Goal: Task Accomplishment & Management: Use online tool/utility

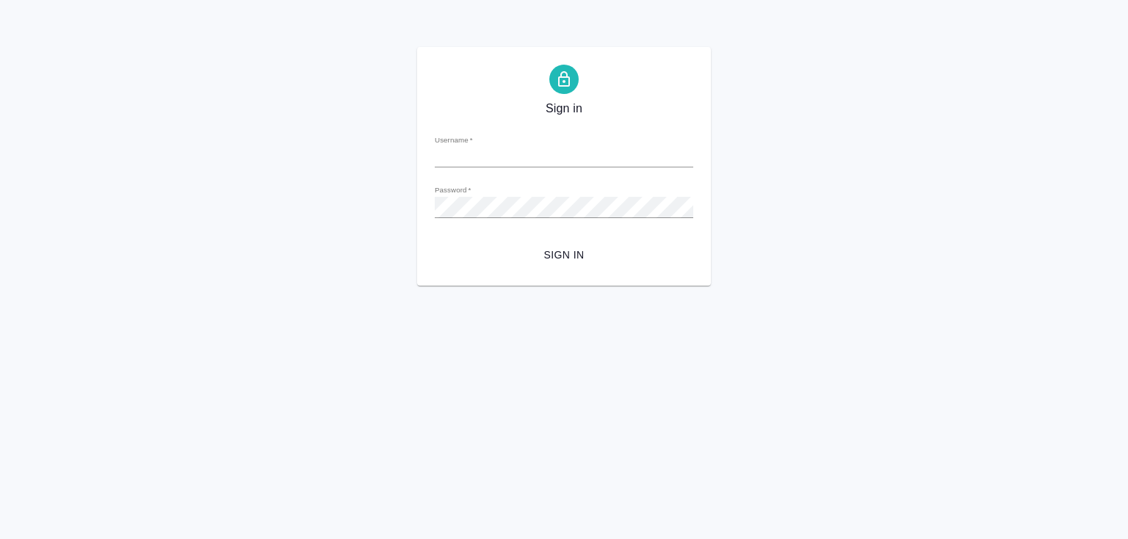
type input "y.lebedeva@awatera.com"
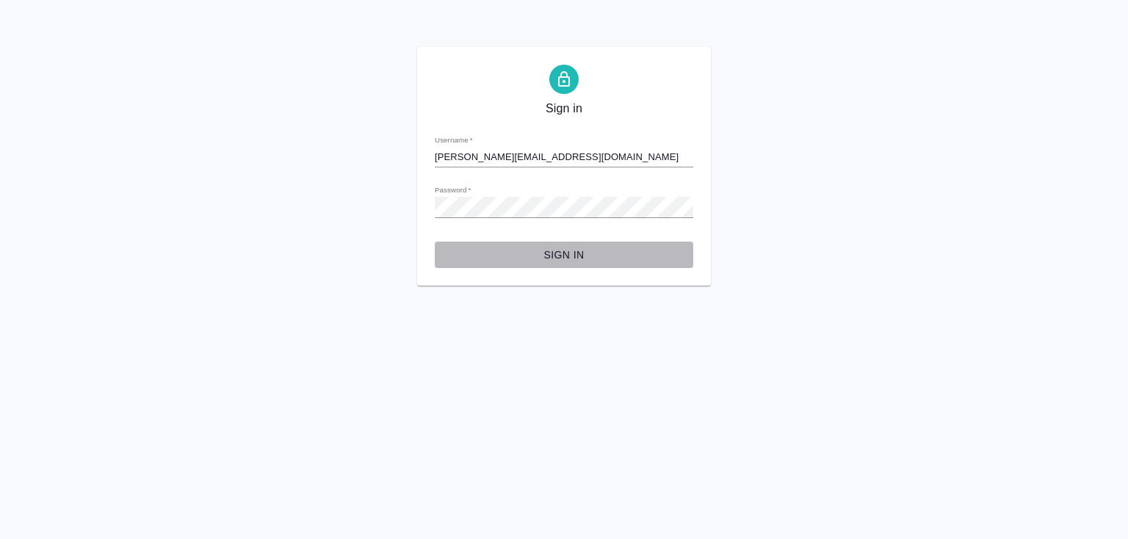
click at [559, 251] on span "Sign in" at bounding box center [564, 255] width 235 height 18
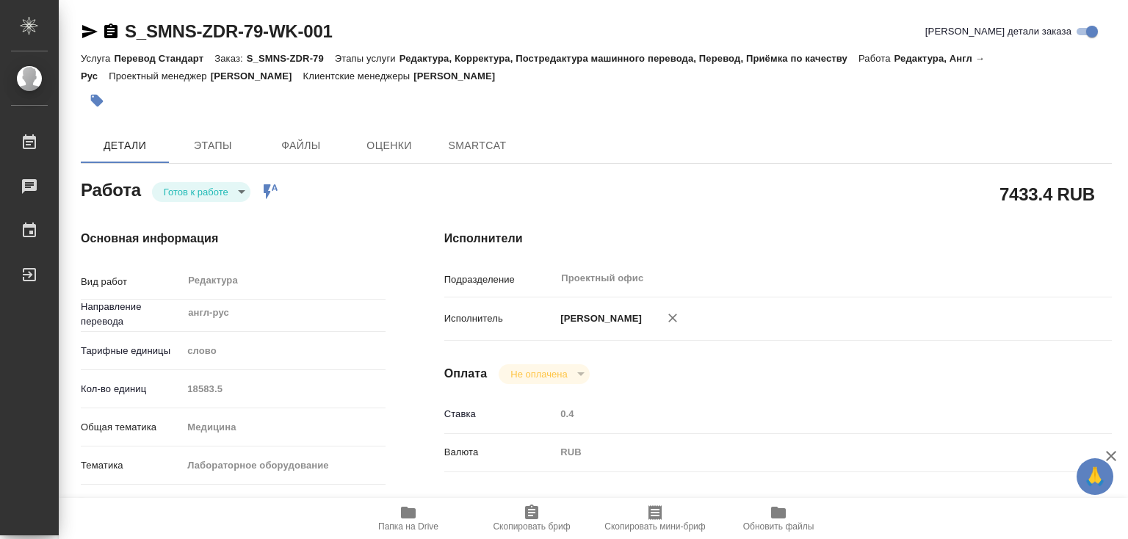
type textarea "x"
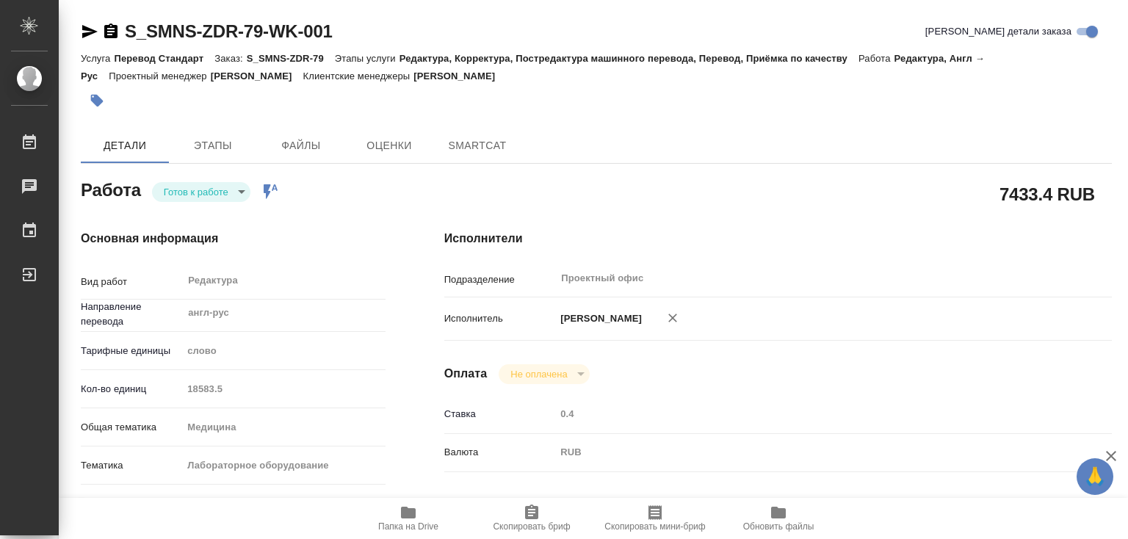
type textarea "x"
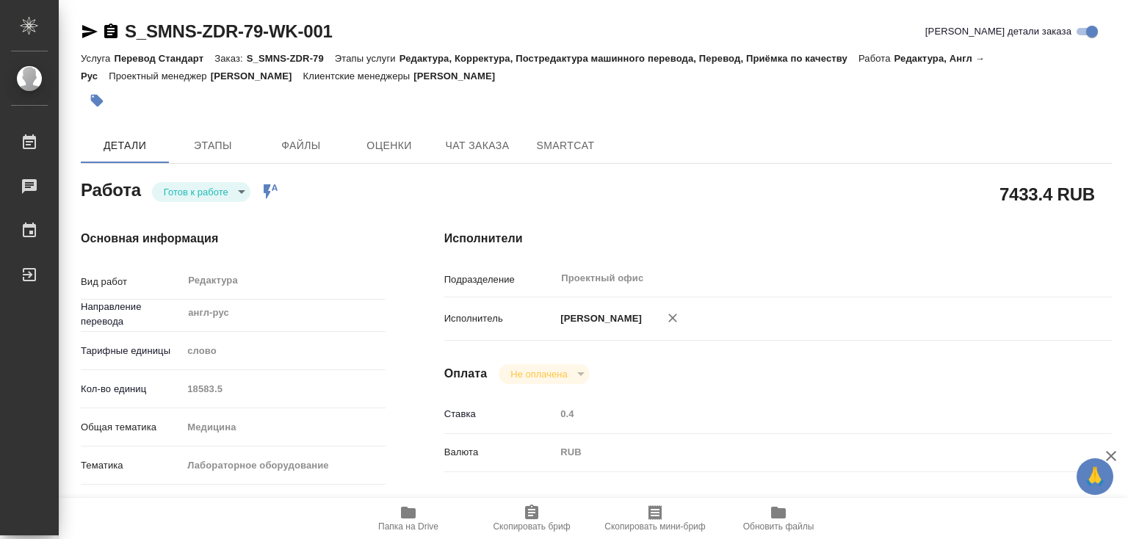
type textarea "x"
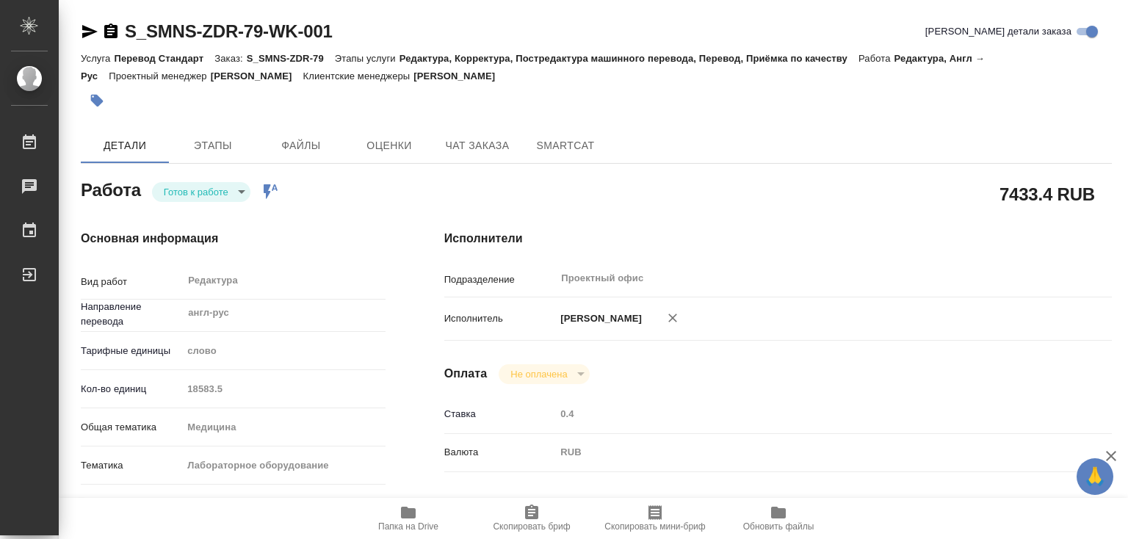
type textarea "x"
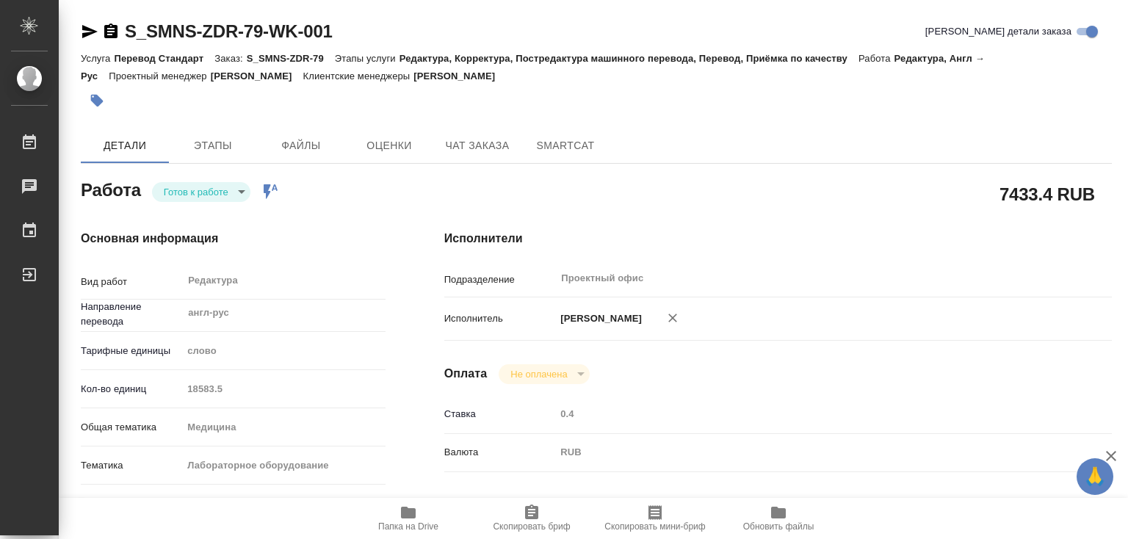
type textarea "x"
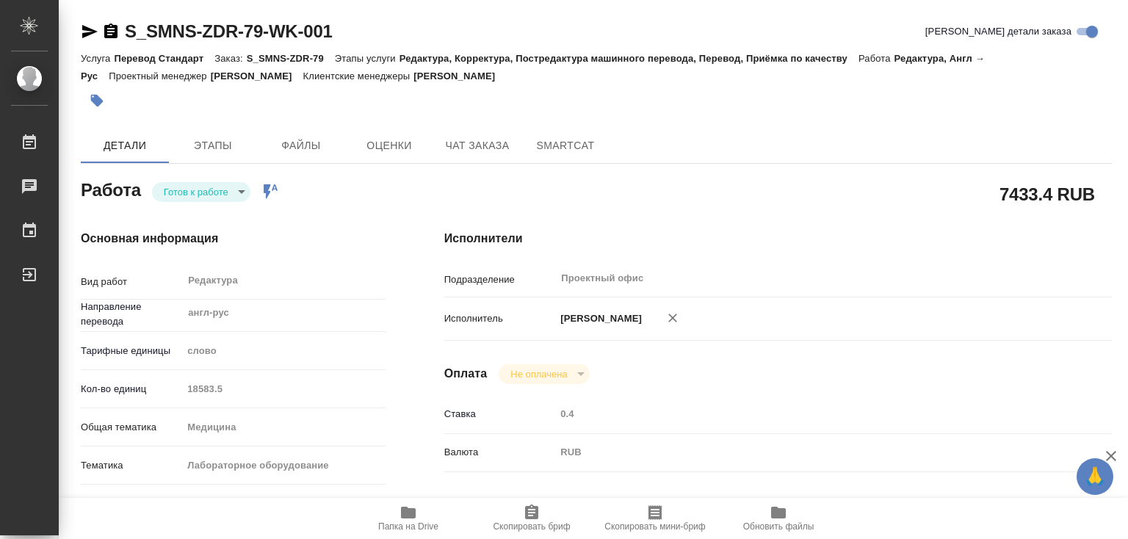
type textarea "x"
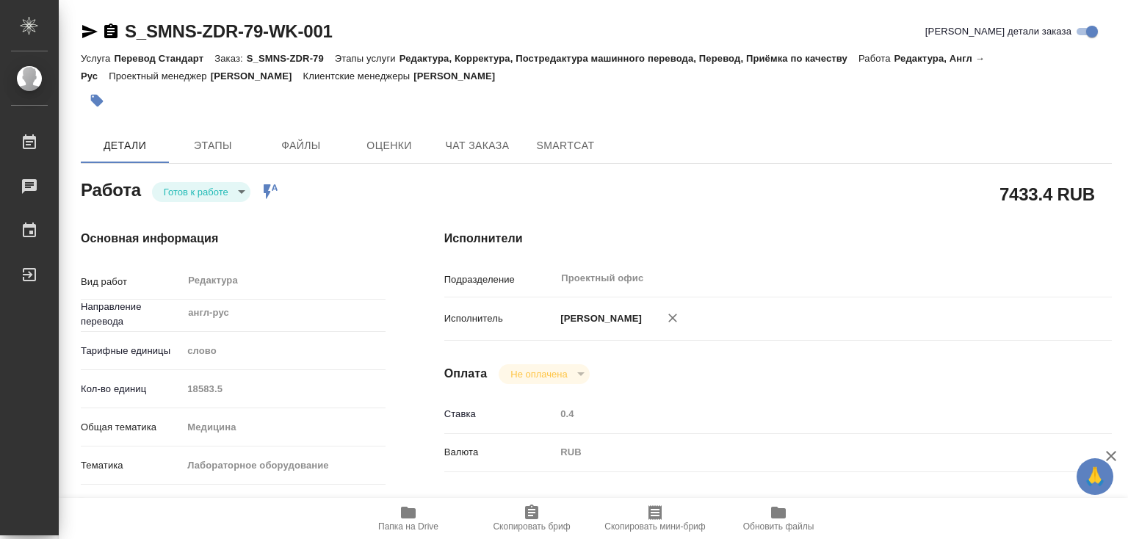
type textarea "x"
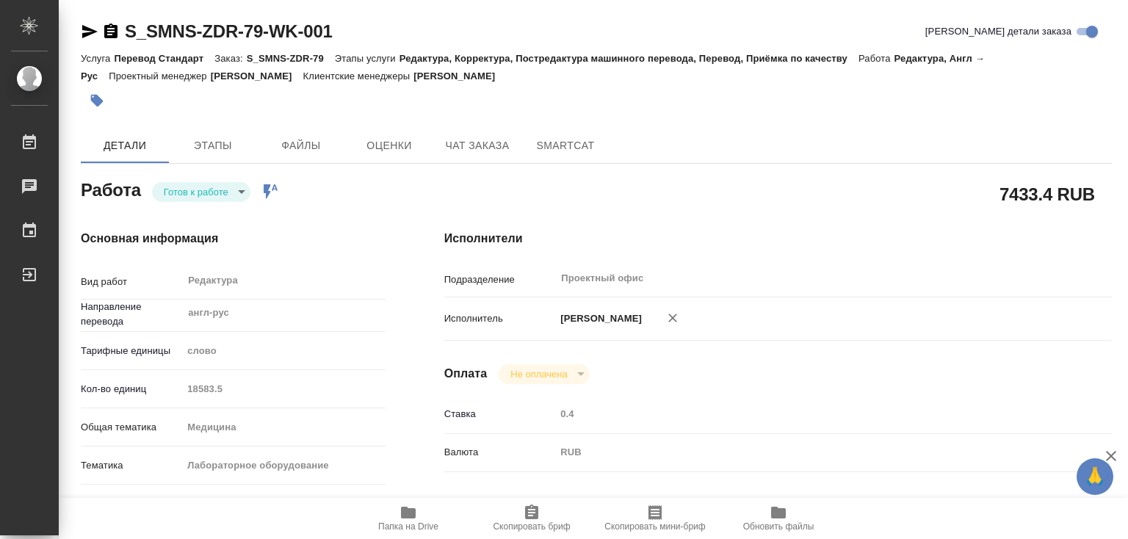
type textarea "x"
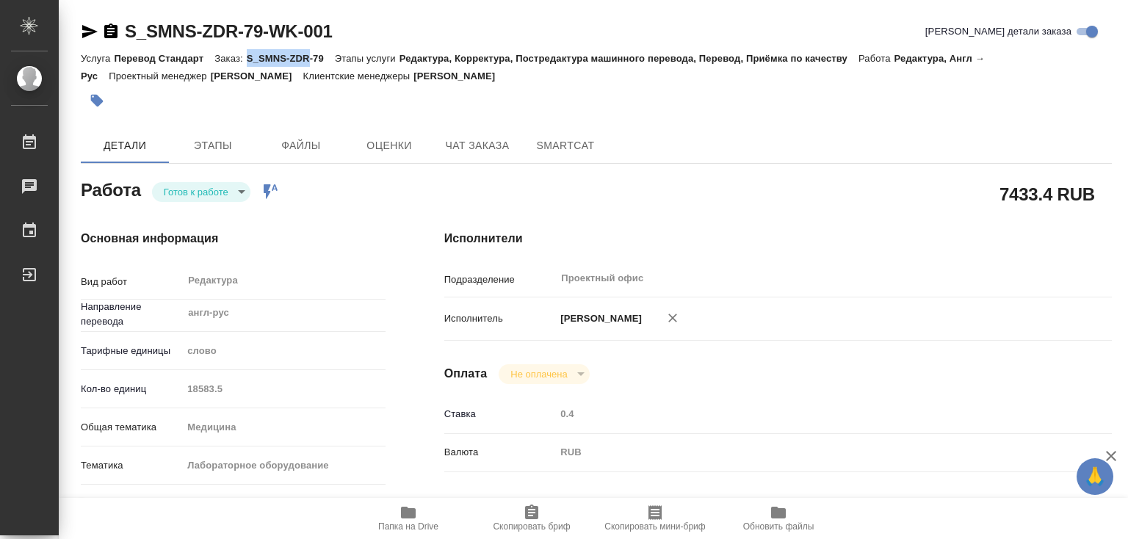
type textarea "x"
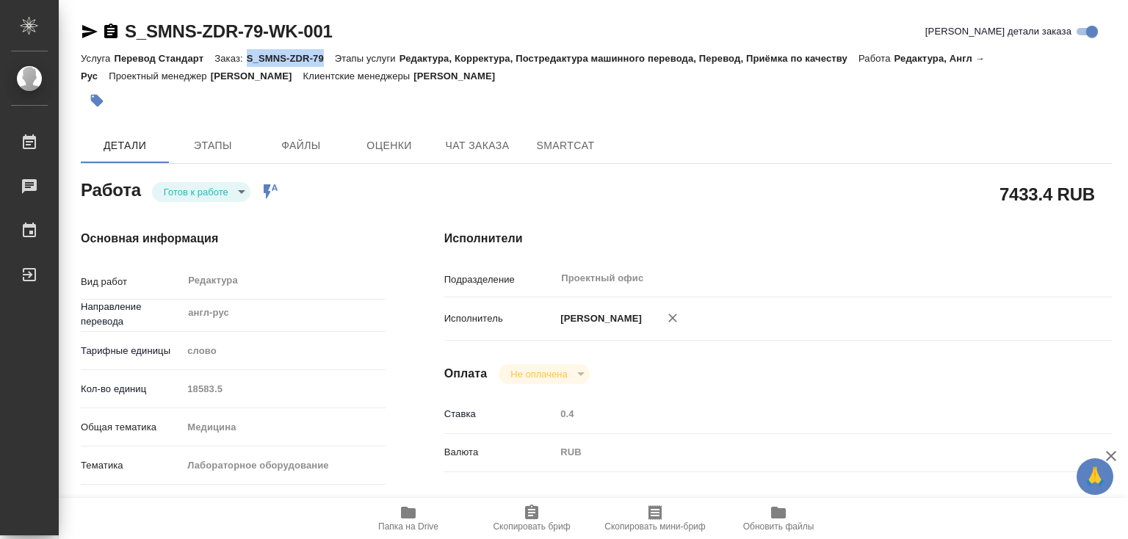
drag, startPoint x: 248, startPoint y: 59, endPoint x: 325, endPoint y: 59, distance: 77.1
click at [325, 59] on p "S_SMNS-ZDR-79" at bounding box center [291, 58] width 88 height 11
copy p "S_SMNS-ZDR-79"
click at [408, 511] on icon "button" at bounding box center [408, 513] width 15 height 12
click at [288, 59] on p "S_SMNS-ZDR-79" at bounding box center [291, 58] width 88 height 11
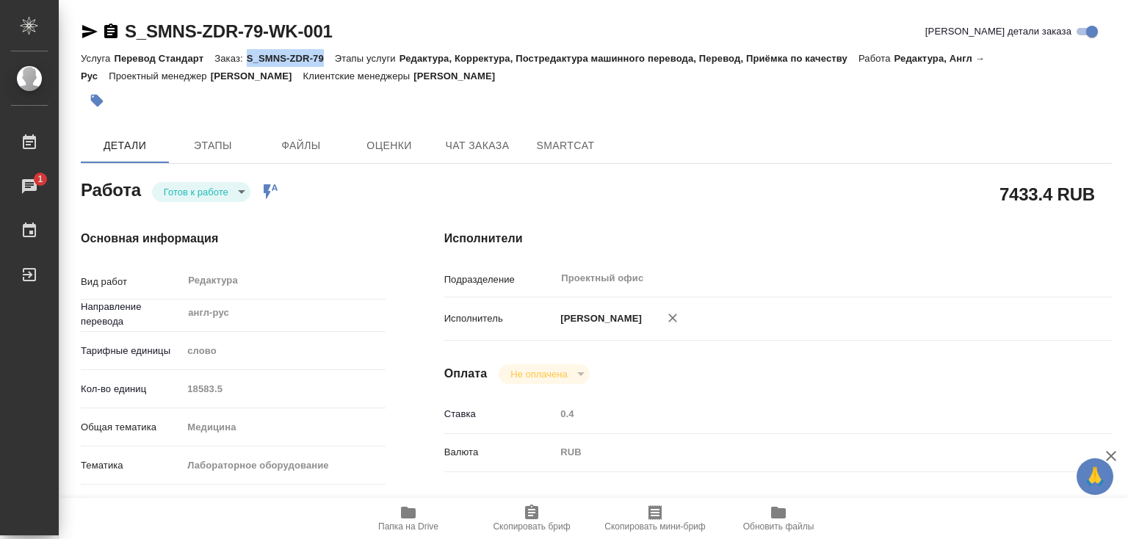
drag, startPoint x: 248, startPoint y: 56, endPoint x: 327, endPoint y: 55, distance: 78.6
click at [327, 55] on p "S_SMNS-ZDR-79" at bounding box center [291, 58] width 88 height 11
copy p "S_SMNS-ZDR-79"
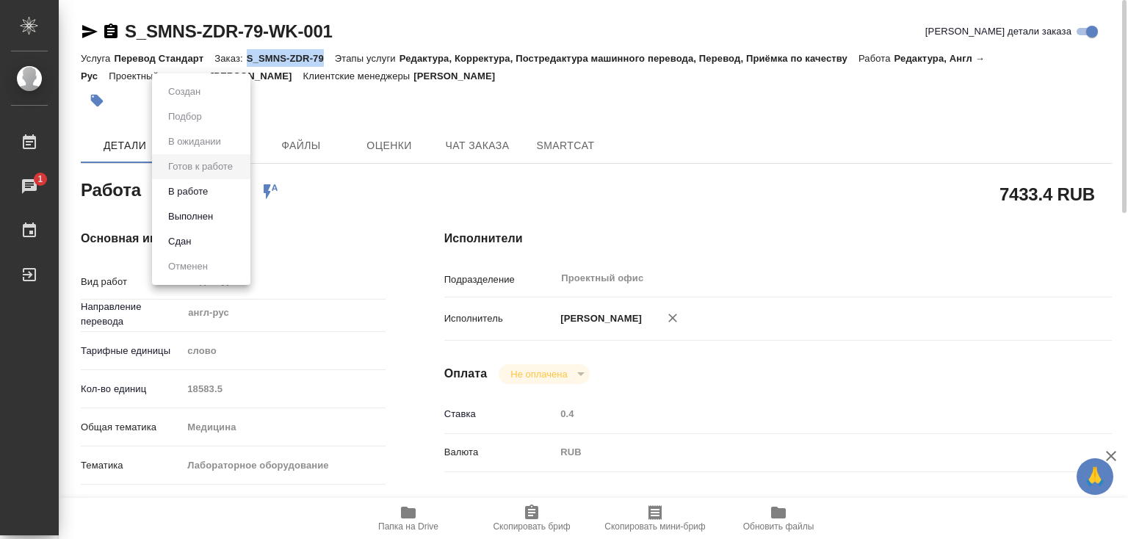
click at [237, 195] on body "🙏 .cls-1 fill:#fff; AWATERA Лебедева Юлия y.lebedeva Работы 1 Чаты График Выйти…" at bounding box center [564, 269] width 1128 height 539
click at [215, 191] on li "В работе" at bounding box center [201, 191] width 98 height 25
